Goal: Information Seeking & Learning: Understand process/instructions

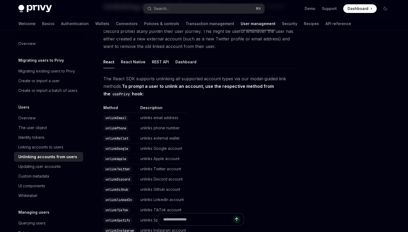
scroll to position [49, 0]
click at [121, 119] on code "unlinkEmail" at bounding box center [115, 117] width 25 height 5
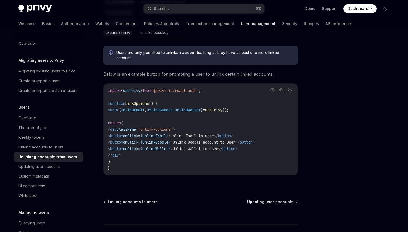
scroll to position [278, 0]
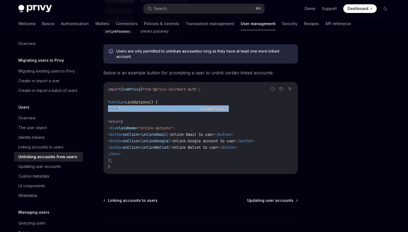
drag, startPoint x: 248, startPoint y: 108, endPoint x: 107, endPoint y: 108, distance: 140.5
click at [107, 108] on div "import { usePrivy } from '@privy-io/react-auth' ; function LinkOptions () { con…" at bounding box center [201, 128] width 194 height 92
copy span "const { unlinkEmail , unlinkGoogle , unlinkWallet } = usePrivy ();"
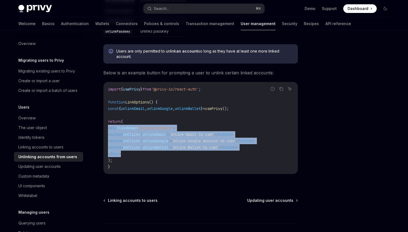
drag, startPoint x: 108, startPoint y: 126, endPoint x: 122, endPoint y: 151, distance: 28.2
click at [122, 151] on code "import { usePrivy } from '@privy-io/react-auth' ; function LinkOptions () { con…" at bounding box center [200, 128] width 185 height 84
copy code "< div className = "unlink-options" > < button onClick = { unlinkEmail } > Unlin…"
click at [159, 119] on code "import { usePrivy } from '@privy-io/react-auth' ; function LinkOptions () { con…" at bounding box center [200, 128] width 185 height 84
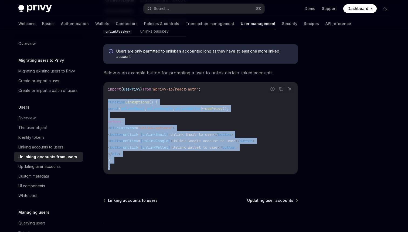
drag, startPoint x: 113, startPoint y: 166, endPoint x: 104, endPoint y: 102, distance: 63.8
click at [104, 102] on div "import { usePrivy } from '@privy-io/react-auth' ; function LinkOptions () { con…" at bounding box center [201, 128] width 194 height 92
copy code "function LinkOptions () { const { unlinkEmail , unlinkGoogle , unlinkWallet } =…"
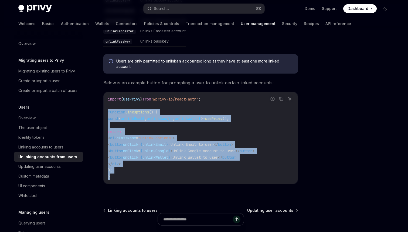
scroll to position [268, 0]
